Goal: Transaction & Acquisition: Purchase product/service

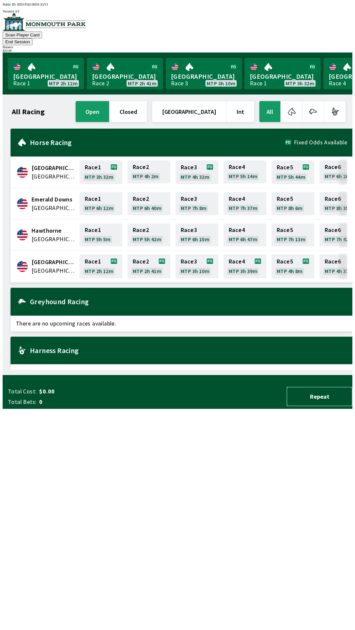
click at [317, 407] on button "Repeat" at bounding box center [319, 396] width 66 height 19
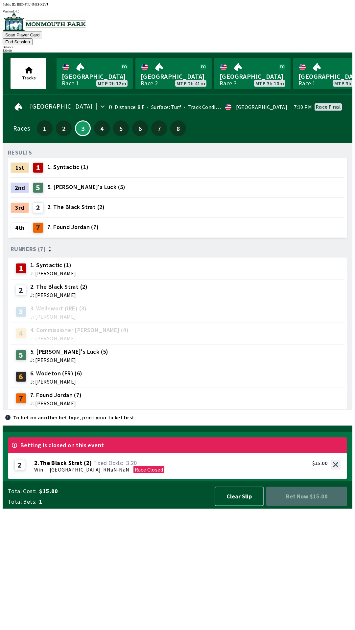
click at [231, 506] on button "Clear Slip" at bounding box center [238, 496] width 49 height 19
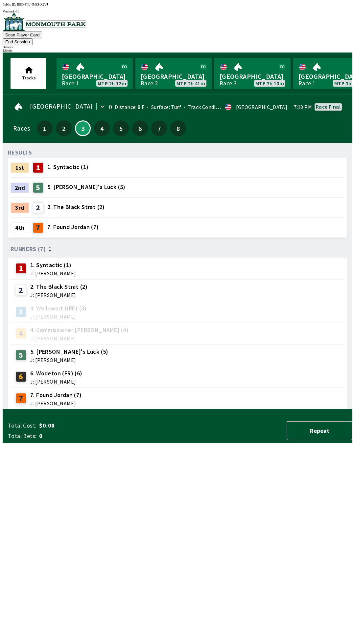
click at [334, 416] on div at bounding box center [177, 412] width 349 height 7
click at [335, 49] on div "$ 20.00" at bounding box center [177, 51] width 349 height 4
click at [323, 49] on div "$ 20.00" at bounding box center [177, 51] width 349 height 4
click at [333, 49] on div "$ 20.00" at bounding box center [177, 51] width 349 height 4
click at [331, 49] on div "$ 20.00" at bounding box center [177, 51] width 349 height 4
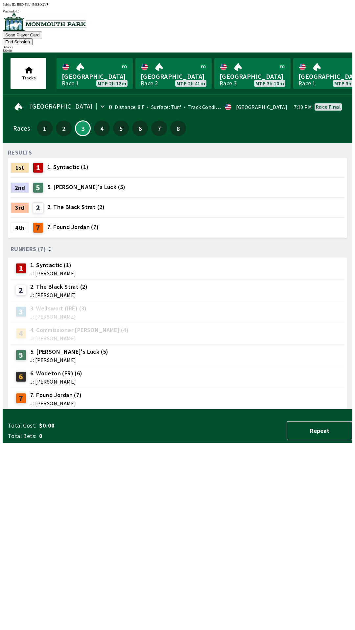
click at [327, 49] on div "$ 20.00" at bounding box center [177, 51] width 349 height 4
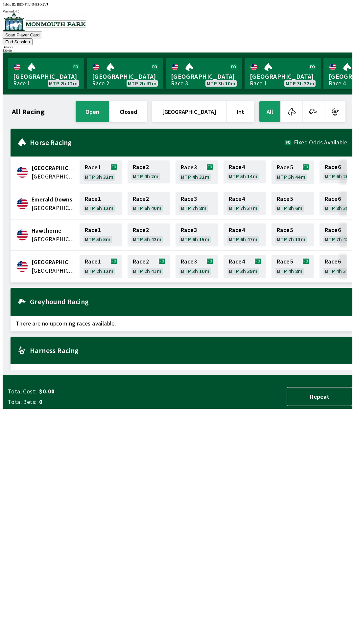
click at [329, 49] on div "$ 20.00" at bounding box center [177, 51] width 349 height 4
click at [192, 67] on link "Monmouth Park Race 3 MTP 3h 10m" at bounding box center [204, 74] width 76 height 32
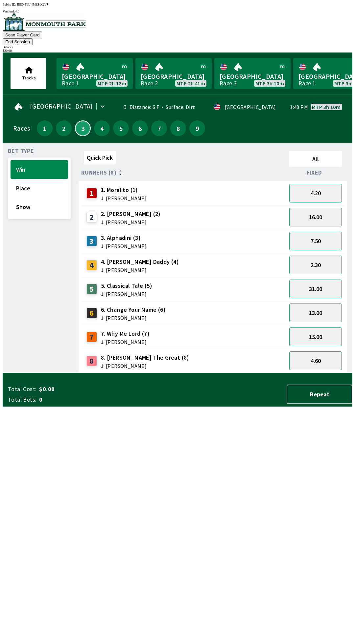
click at [80, 121] on button "3" at bounding box center [83, 129] width 16 height 16
click at [224, 209] on div "2 2. [PERSON_NAME] (2) J: [PERSON_NAME]" at bounding box center [184, 217] width 200 height 16
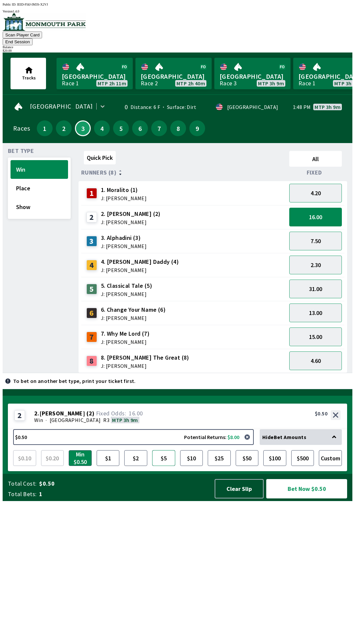
click at [164, 466] on button "$5" at bounding box center [163, 459] width 23 height 16
click at [48, 182] on button "Place" at bounding box center [39, 188] width 57 height 19
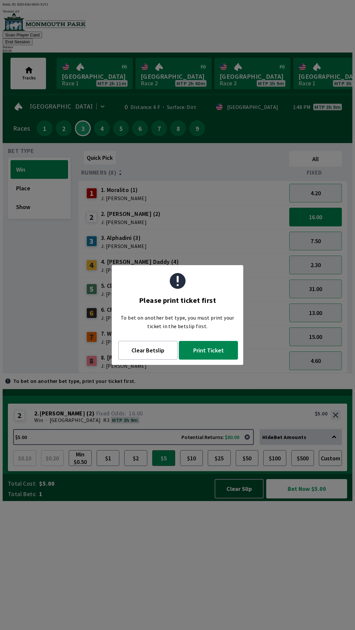
click at [211, 358] on button "Print Ticket" at bounding box center [208, 350] width 59 height 19
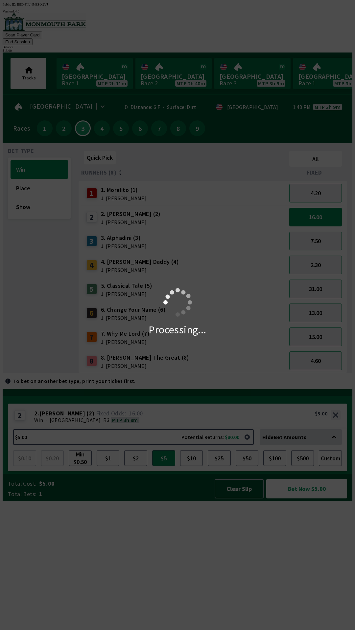
click at [310, 620] on div "Processing..." at bounding box center [177, 315] width 355 height 630
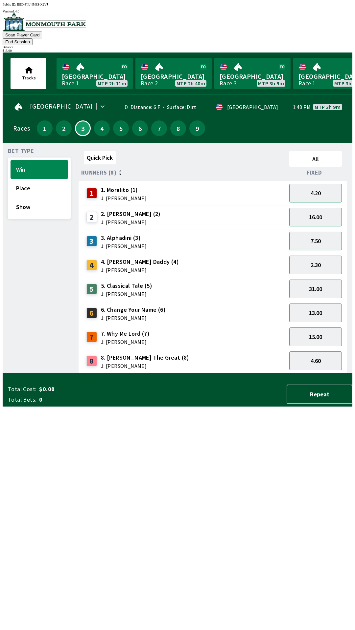
click at [336, 49] on div "$ 15.00" at bounding box center [177, 51] width 349 height 4
click at [333, 49] on div "$ 15.00" at bounding box center [177, 51] width 349 height 4
click at [337, 49] on div "$ 15.00" at bounding box center [177, 51] width 349 height 4
click at [335, 49] on div "$ 15.00" at bounding box center [177, 51] width 349 height 4
click at [341, 49] on div "$ 15.00" at bounding box center [177, 51] width 349 height 4
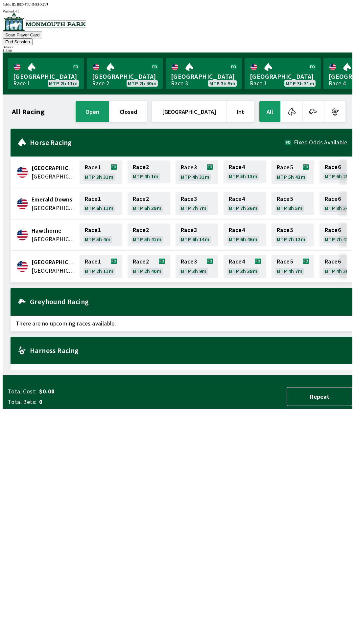
click at [271, 104] on button "All" at bounding box center [269, 111] width 21 height 21
click at [33, 38] on button "End Session" at bounding box center [18, 41] width 30 height 7
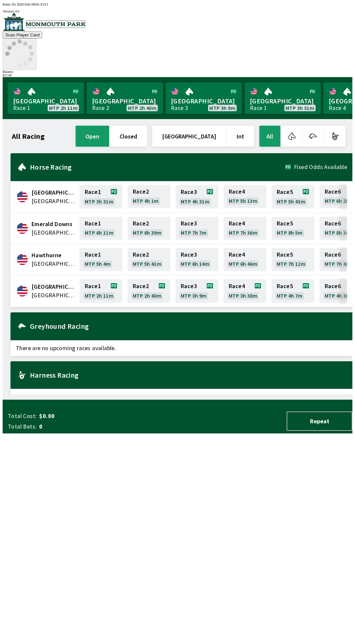
click at [76, 373] on h2 "Harness Racing" at bounding box center [188, 375] width 317 height 5
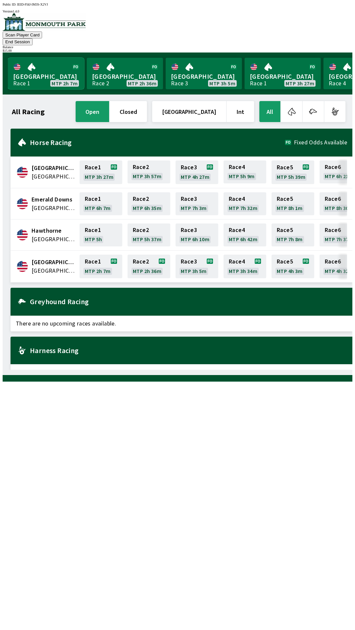
click at [32, 72] on link "[GEOGRAPHIC_DATA] Race 1 MTP 2h 7m" at bounding box center [46, 74] width 76 height 32
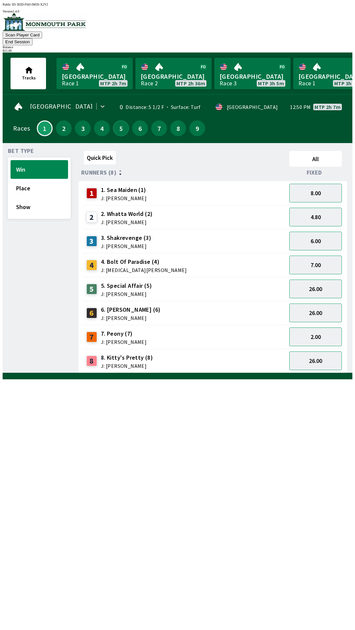
click at [113, 121] on button "5" at bounding box center [121, 129] width 16 height 16
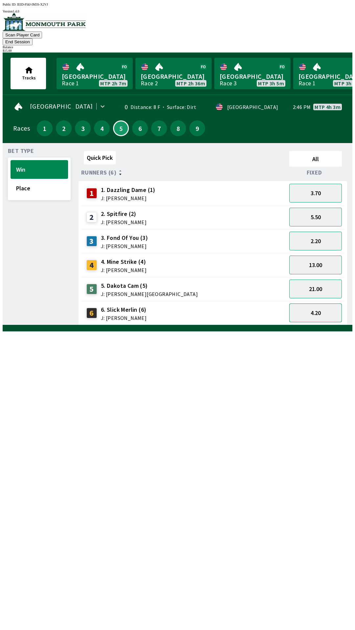
click at [319, 304] on button "4.20" at bounding box center [315, 313] width 53 height 19
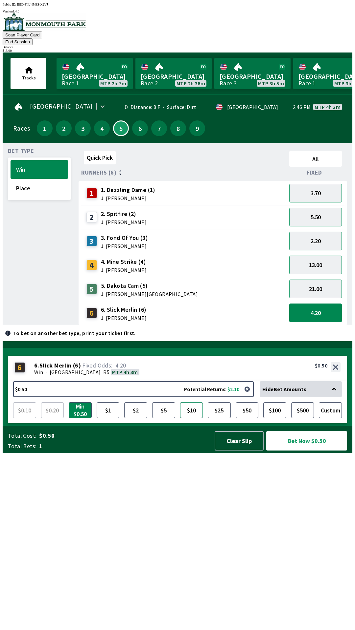
click at [188, 418] on button "$10" at bounding box center [191, 411] width 23 height 16
click at [47, 166] on button "Win" at bounding box center [39, 169] width 57 height 19
click at [244, 451] on button "Clear Slip" at bounding box center [238, 440] width 49 height 19
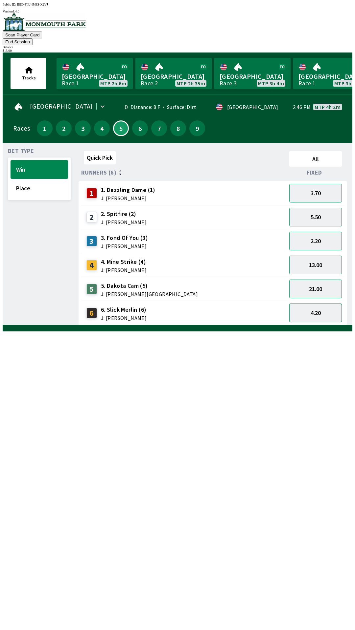
click at [311, 310] on button "4.20" at bounding box center [315, 313] width 53 height 19
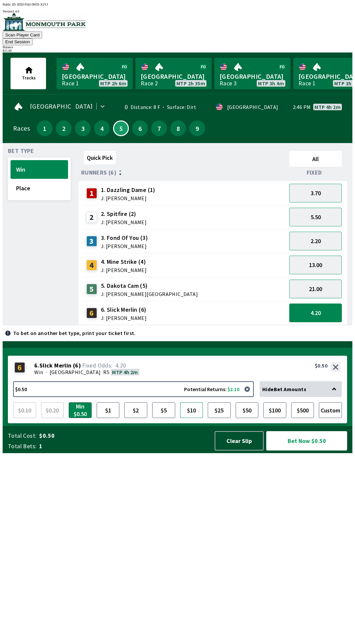
click at [194, 418] on button "$10" at bounding box center [191, 411] width 23 height 16
click at [313, 451] on button "Bet Now $10.00" at bounding box center [306, 440] width 81 height 19
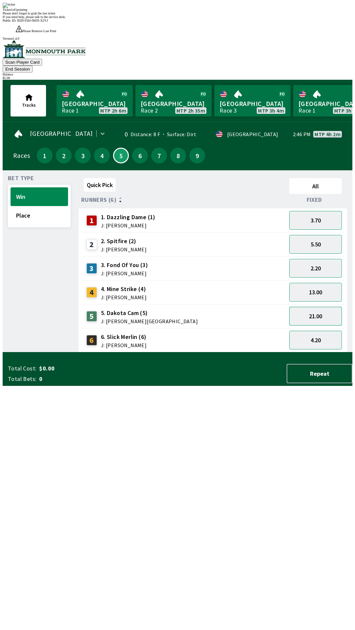
click at [319, 307] on button "21.00" at bounding box center [315, 316] width 53 height 19
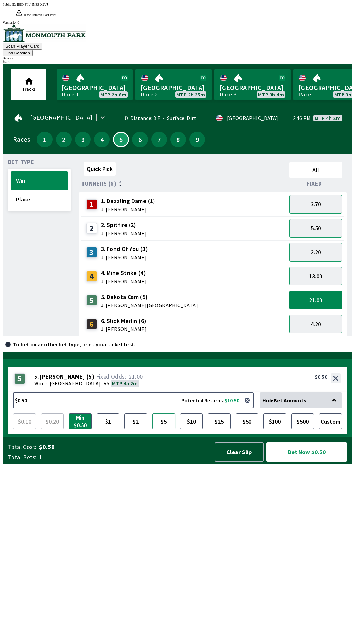
click at [164, 430] on button "$5" at bounding box center [163, 422] width 23 height 16
click at [300, 462] on button "Bet Now $5.00" at bounding box center [306, 452] width 81 height 19
